Goal: Transaction & Acquisition: Purchase product/service

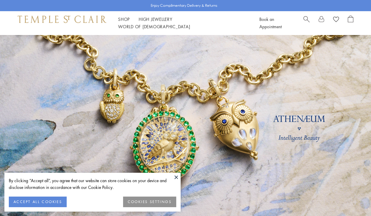
click at [307, 22] on span "Search" at bounding box center [307, 19] width 6 height 6
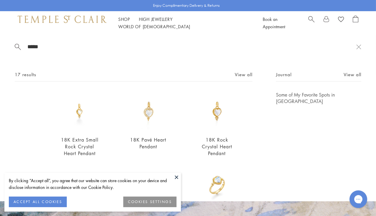
type input "*****"
click at [146, 116] on img at bounding box center [147, 110] width 39 height 39
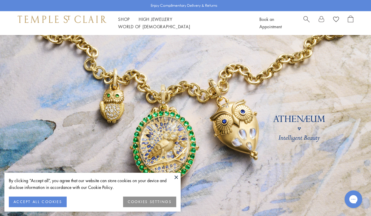
drag, startPoint x: 314, startPoint y: 25, endPoint x: 301, endPoint y: 23, distance: 12.8
click at [313, 25] on div at bounding box center [329, 23] width 50 height 15
drag, startPoint x: 299, startPoint y: 22, endPoint x: 304, endPoint y: 21, distance: 6.0
click at [299, 22] on div "Book an Appointment" at bounding box center [306, 23] width 94 height 15
click at [305, 21] on span "Search" at bounding box center [307, 19] width 6 height 6
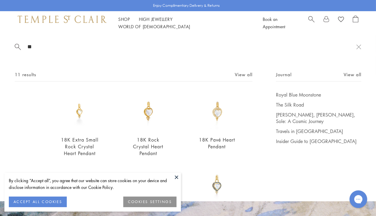
type input "**"
click at [157, 126] on img at bounding box center [147, 110] width 39 height 39
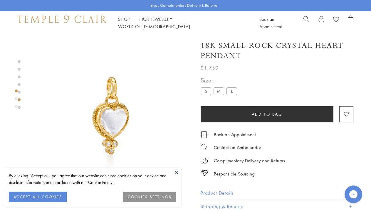
click at [218, 88] on label "M" at bounding box center [219, 91] width 11 height 7
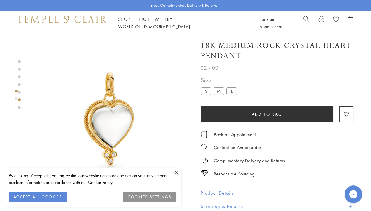
click at [205, 93] on label "S" at bounding box center [206, 91] width 11 height 7
click at [206, 91] on label "S" at bounding box center [206, 91] width 11 height 7
